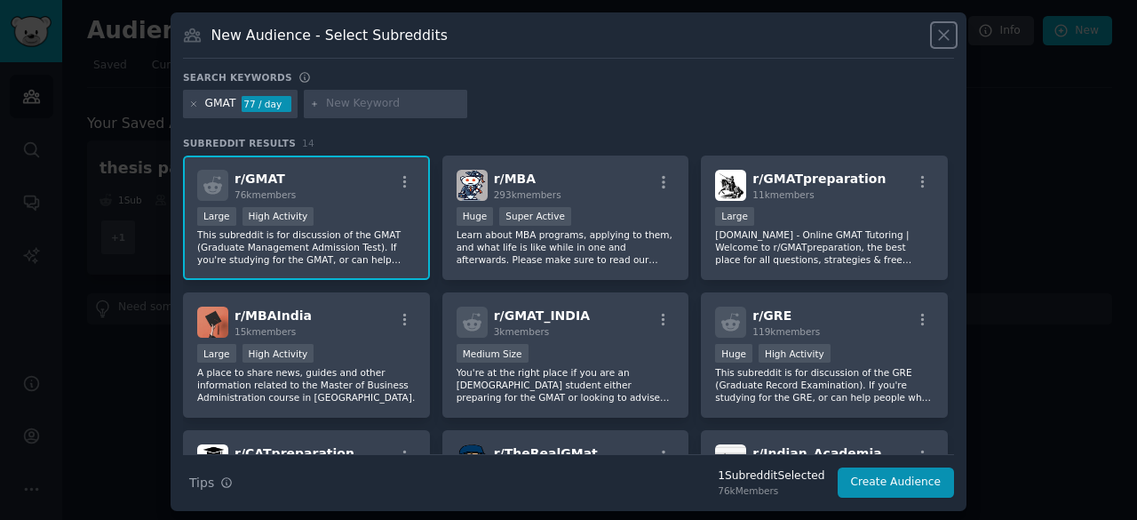
click at [943, 33] on icon at bounding box center [944, 35] width 10 height 10
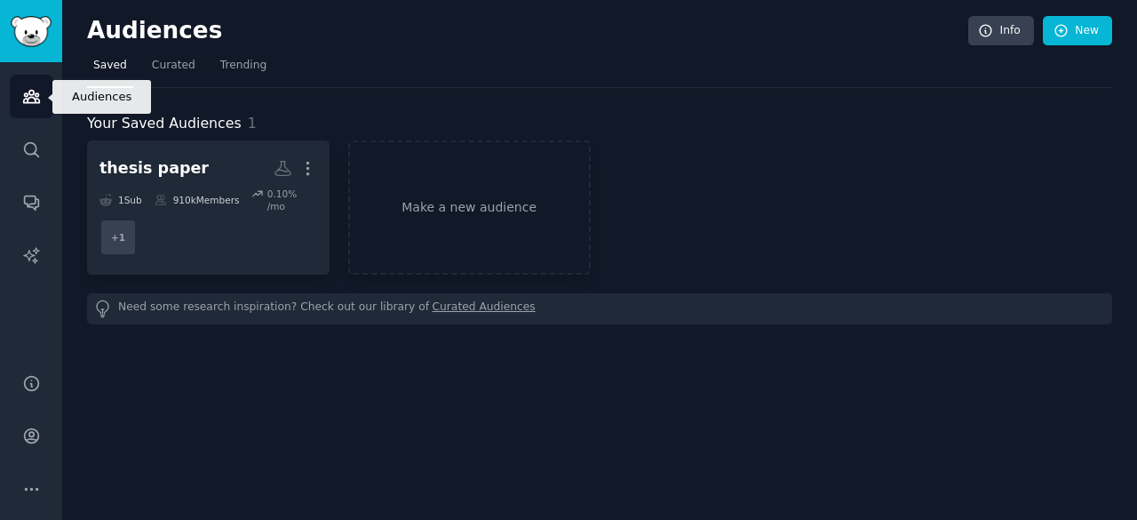
click at [36, 87] on icon "Sidebar" at bounding box center [31, 96] width 19 height 19
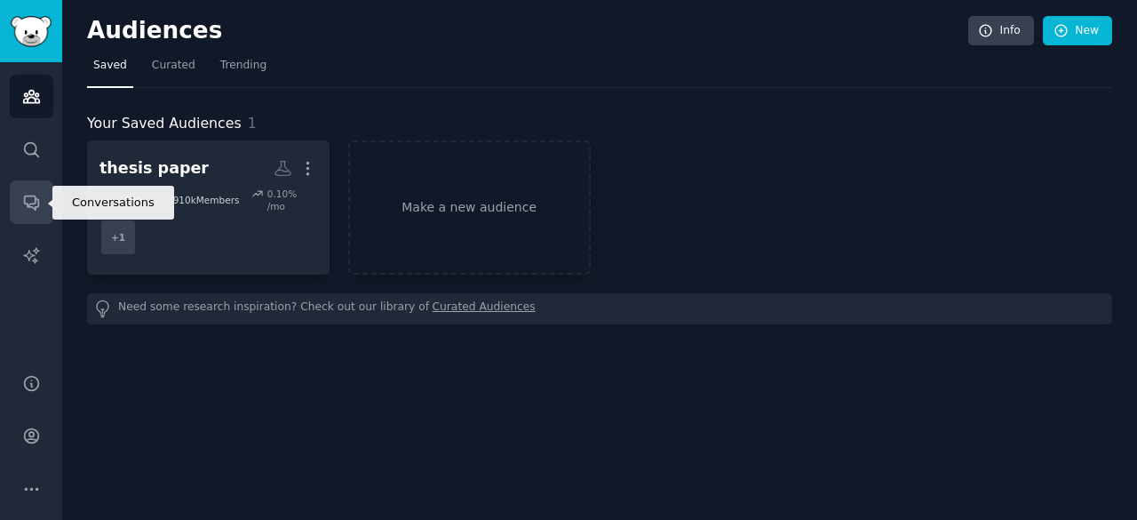
click at [39, 195] on icon "Sidebar" at bounding box center [31, 202] width 19 height 19
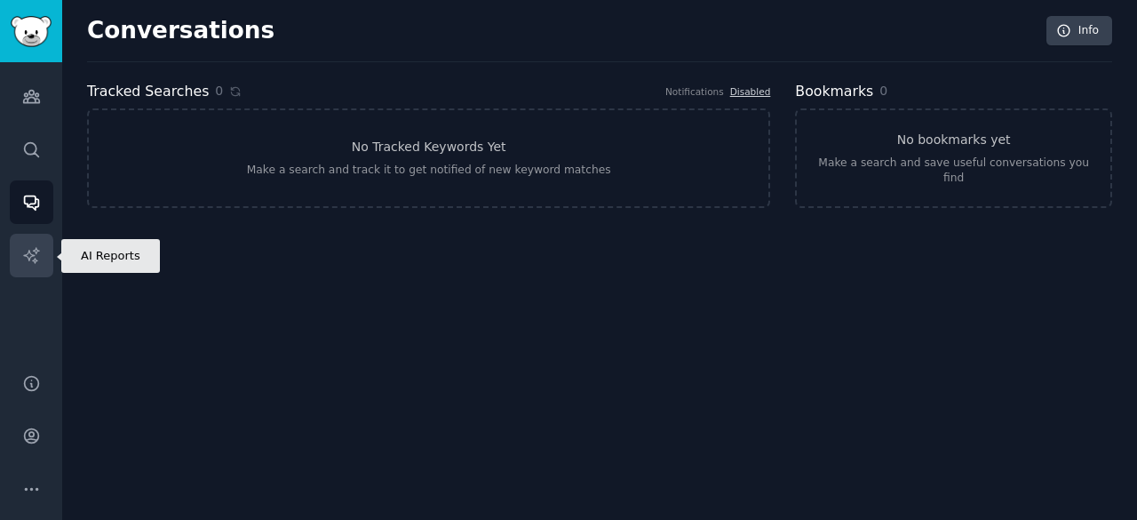
click at [27, 267] on link "AI Reports" at bounding box center [32, 256] width 44 height 44
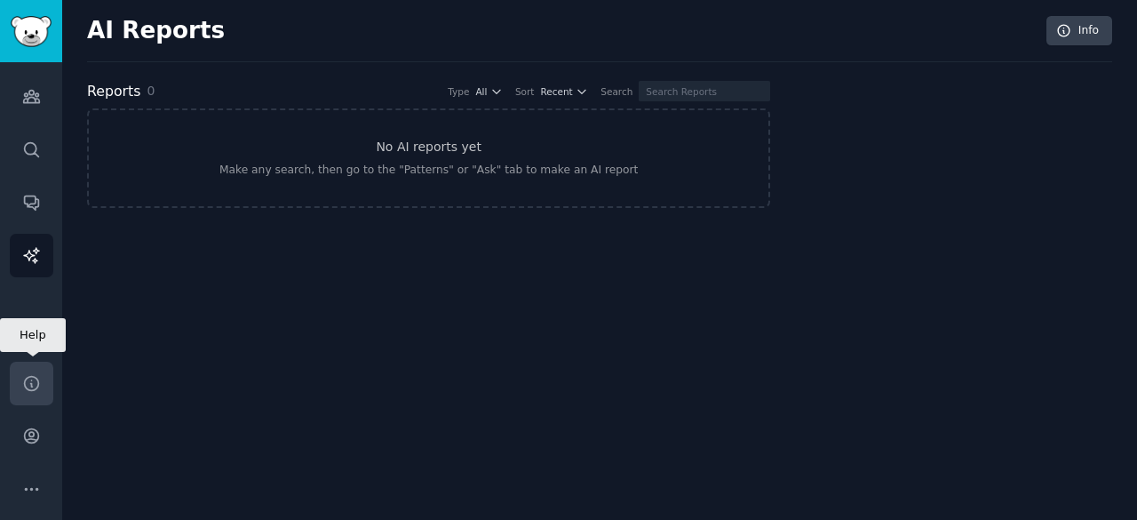
click at [44, 376] on link "Help" at bounding box center [32, 384] width 44 height 44
